Goal: Task Accomplishment & Management: Complete application form

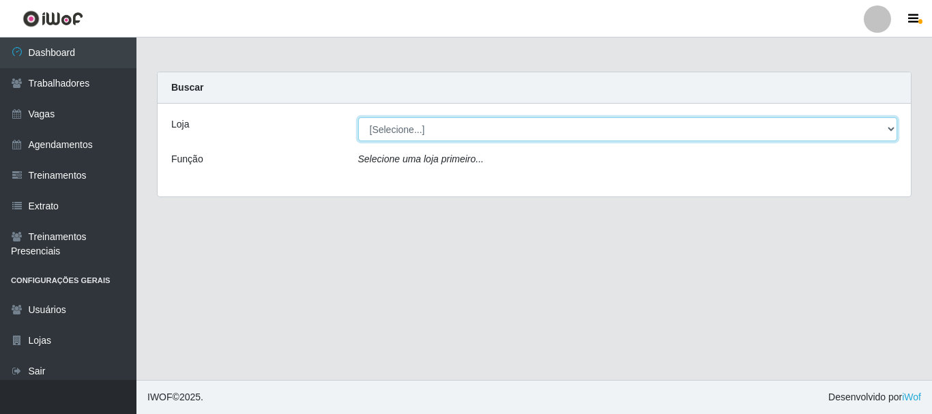
click at [895, 128] on select "[Selecione...] [PERSON_NAME]" at bounding box center [628, 129] width 540 height 24
select select "230"
click at [358, 117] on select "[Selecione...] [PERSON_NAME]" at bounding box center [628, 129] width 540 height 24
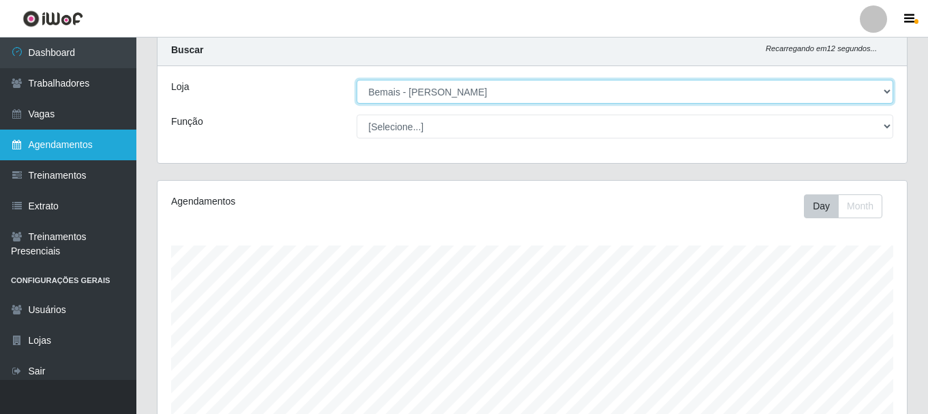
scroll to position [68, 0]
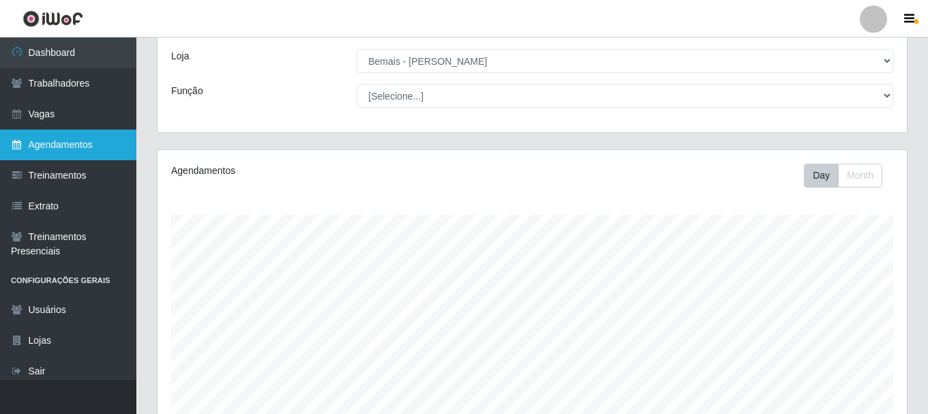
click at [41, 138] on link "Agendamentos" at bounding box center [68, 145] width 136 height 31
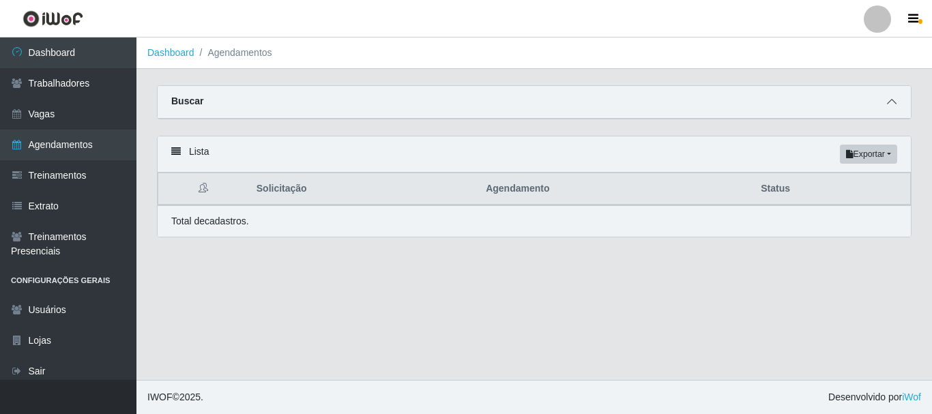
click at [895, 105] on icon at bounding box center [892, 102] width 10 height 10
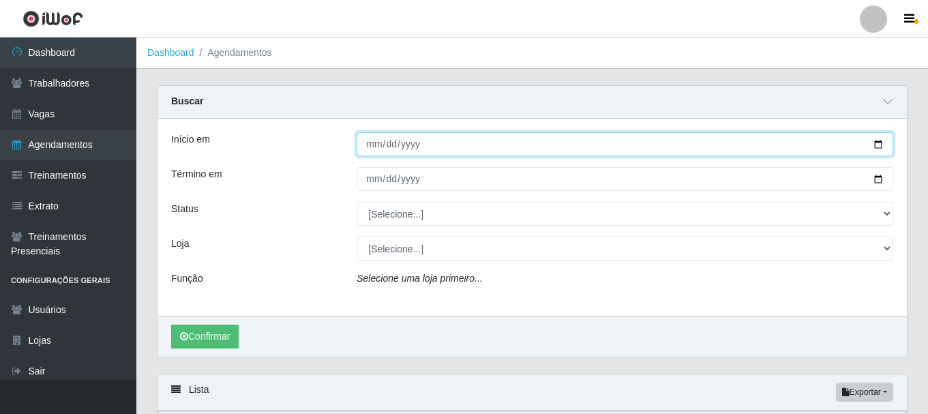
click at [881, 147] on input "Início em" at bounding box center [625, 144] width 537 height 24
type input "[DATE]"
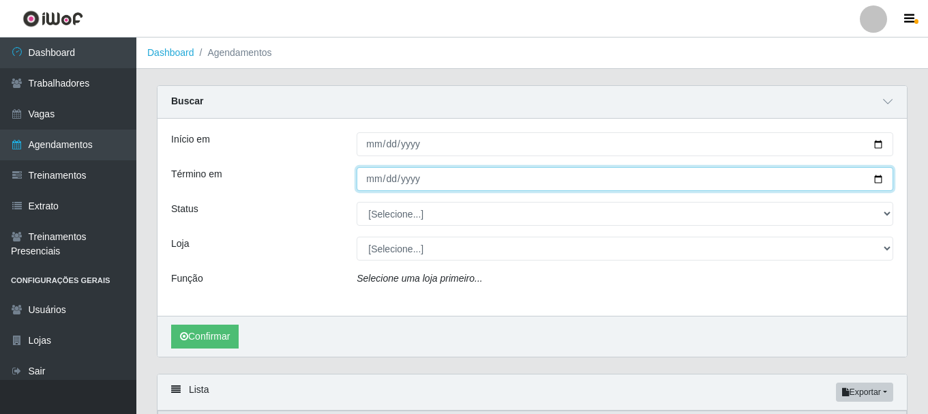
click at [879, 177] on input "Término em" at bounding box center [625, 179] width 537 height 24
type input "[DATE]"
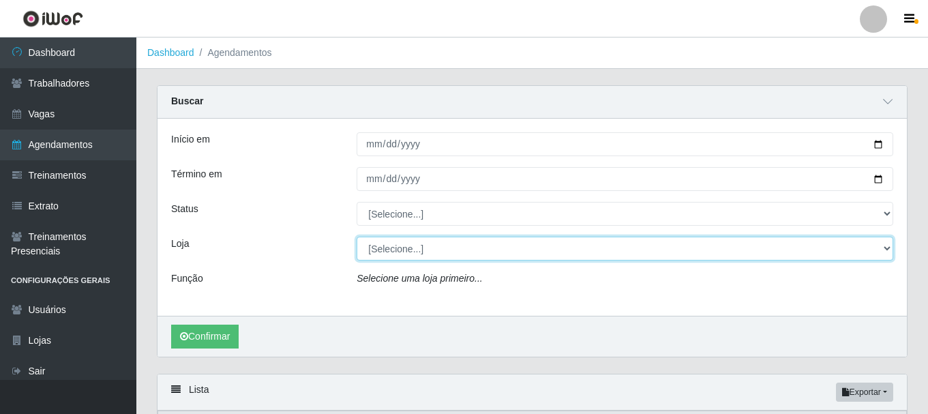
click at [889, 251] on select "[Selecione...] [PERSON_NAME]" at bounding box center [625, 249] width 537 height 24
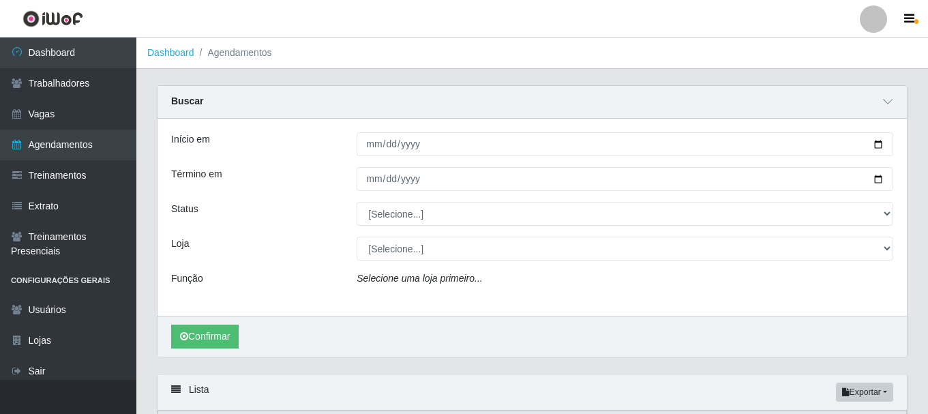
click at [289, 294] on div "Início em [DATE] Término em [DATE] Status [Selecione...] AGENDADO AGUARDANDO LI…" at bounding box center [533, 217] width 750 height 197
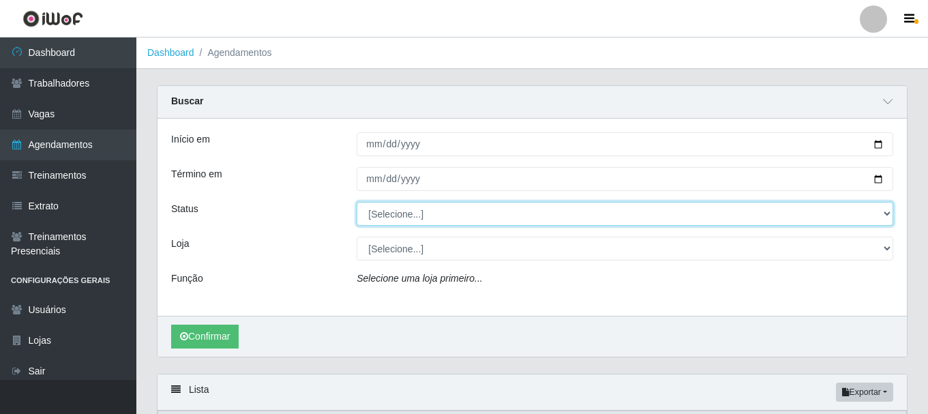
click at [886, 212] on select "[Selecione...] AGENDADO AGUARDANDO LIBERAR EM ANDAMENTO EM REVISÃO FINALIZADO C…" at bounding box center [625, 214] width 537 height 24
click at [886, 216] on select "[Selecione...] AGENDADO AGUARDANDO LIBERAR EM ANDAMENTO EM REVISÃO FINALIZADO C…" at bounding box center [625, 214] width 537 height 24
select select "AGENDADO"
click at [357, 203] on select "[Selecione...] AGENDADO AGUARDANDO LIBERAR EM ANDAMENTO EM REVISÃO FINALIZADO C…" at bounding box center [625, 214] width 537 height 24
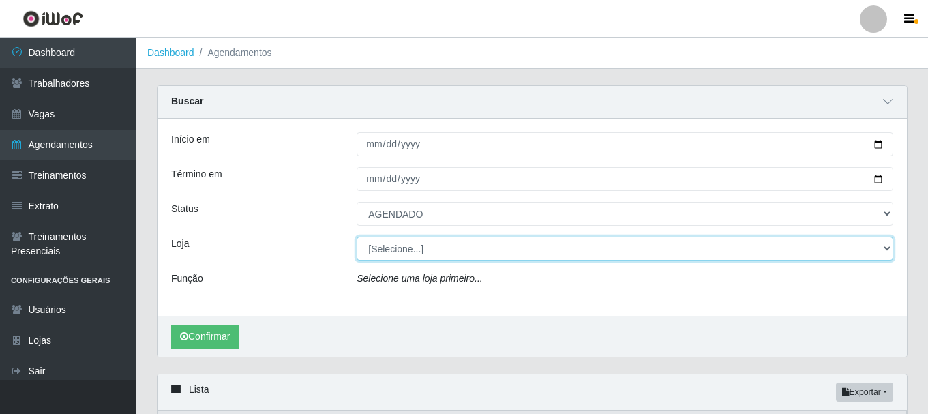
click at [888, 245] on select "[Selecione...] [PERSON_NAME]" at bounding box center [625, 249] width 537 height 24
select select "230"
click at [357, 237] on select "[Selecione...] [PERSON_NAME]" at bounding box center [625, 249] width 537 height 24
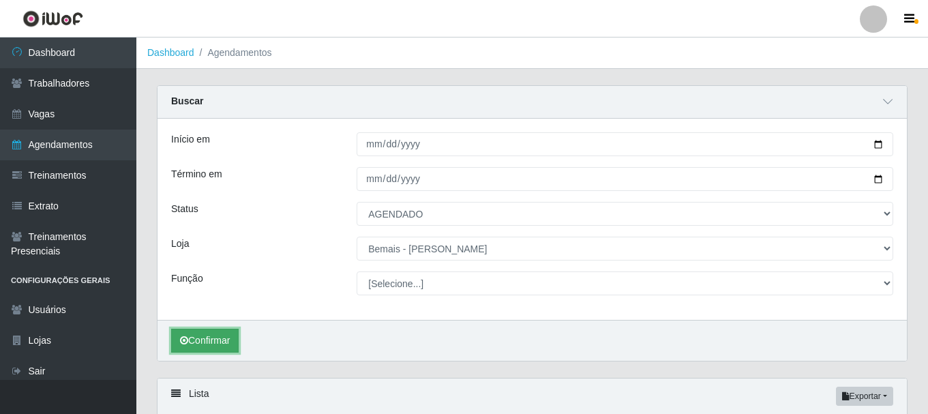
click at [218, 337] on button "Confirmar" at bounding box center [205, 341] width 68 height 24
click at [205, 341] on button "Confirmar" at bounding box center [205, 341] width 68 height 24
click at [187, 342] on icon "submit" at bounding box center [184, 341] width 8 height 10
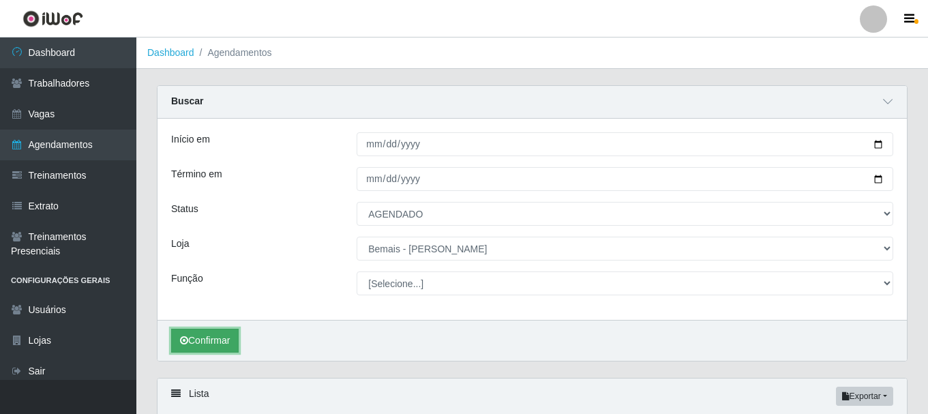
click at [187, 342] on icon "submit" at bounding box center [184, 341] width 8 height 10
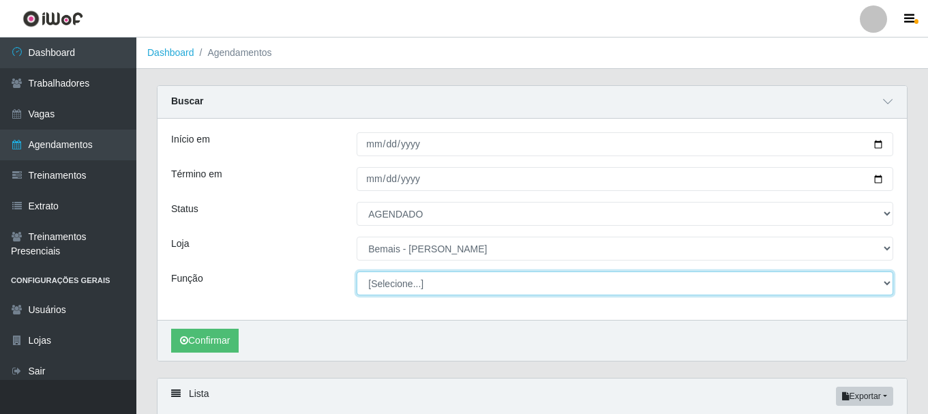
click at [879, 284] on select "[Selecione...] ASG ASG + ASG ++ Auxiliar de Depósito Auxiliar de Depósito + Aux…" at bounding box center [625, 284] width 537 height 24
select select "73"
click at [357, 272] on select "[Selecione...] ASG ASG + ASG ++ Auxiliar de Depósito Auxiliar de Depósito + Aux…" at bounding box center [625, 284] width 537 height 24
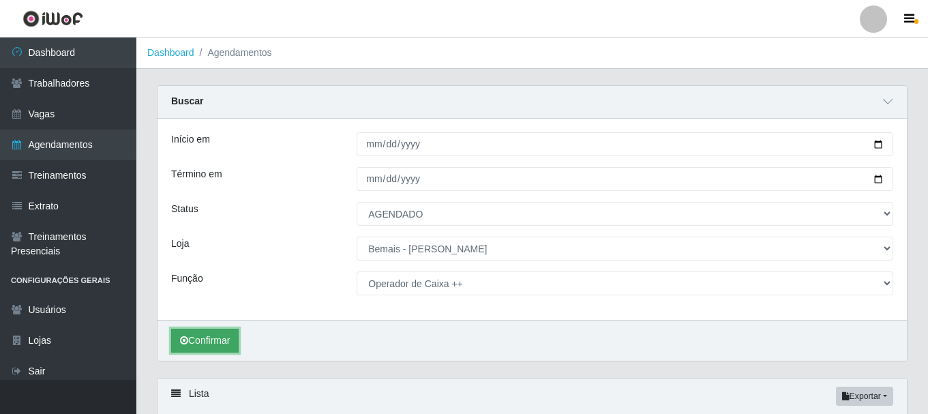
click at [231, 342] on button "Confirmar" at bounding box center [205, 341] width 68 height 24
click at [211, 347] on button "Confirmar" at bounding box center [205, 341] width 68 height 24
click at [202, 342] on button "Confirmar" at bounding box center [205, 341] width 68 height 24
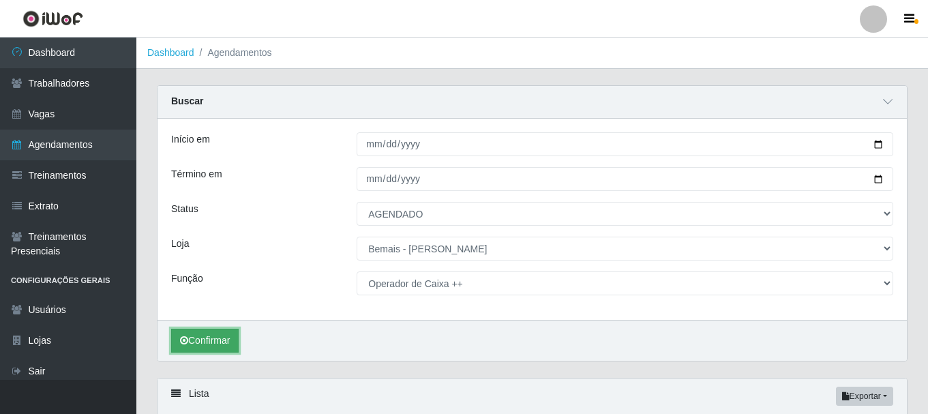
click at [202, 342] on button "Confirmar" at bounding box center [205, 341] width 68 height 24
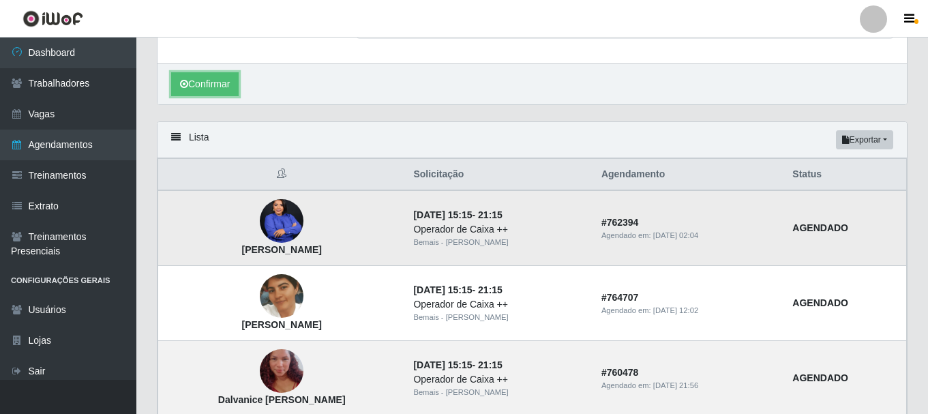
scroll to position [253, 0]
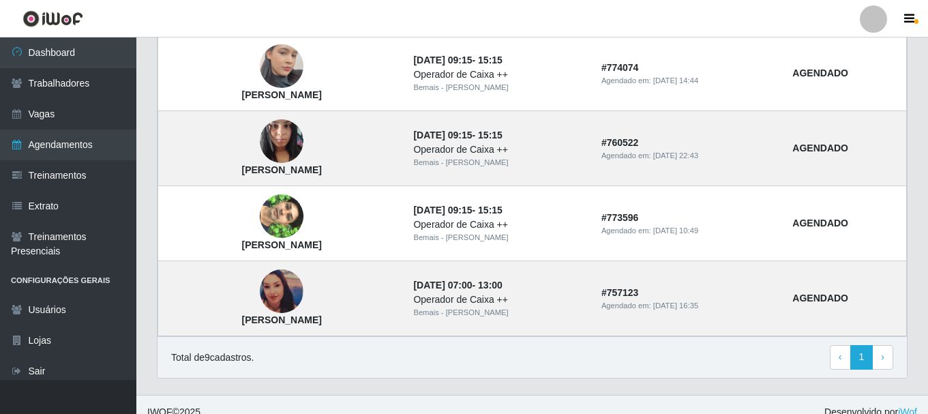
scroll to position [802, 0]
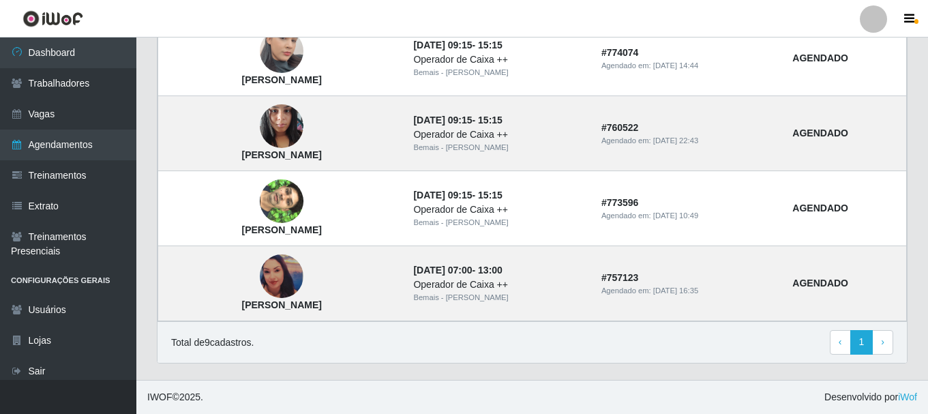
drag, startPoint x: 911, startPoint y: 379, endPoint x: 922, endPoint y: 263, distance: 116.4
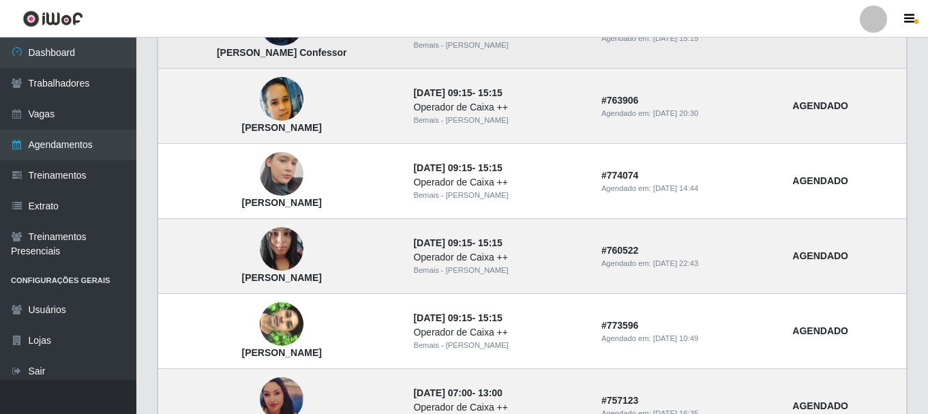
scroll to position [656, 0]
